Goal: Task Accomplishment & Management: Use online tool/utility

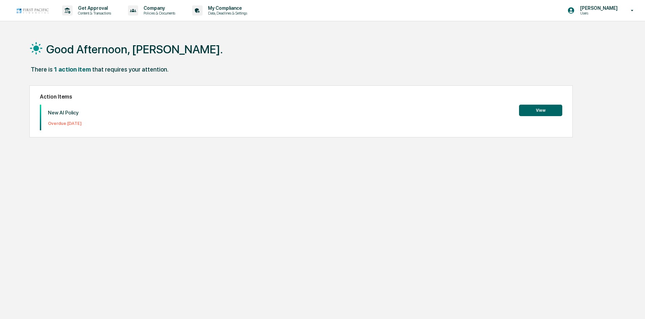
click at [546, 108] on button "View" at bounding box center [540, 110] width 43 height 11
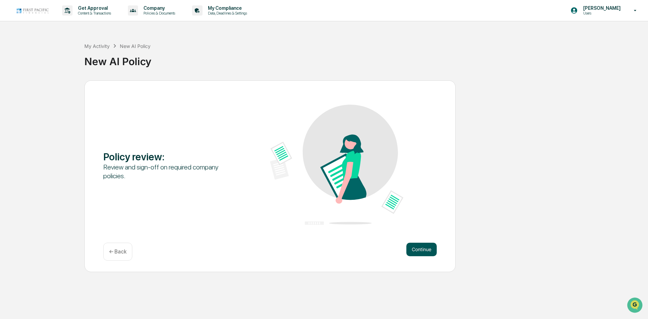
click at [418, 251] on button "Continue" at bounding box center [422, 250] width 30 height 14
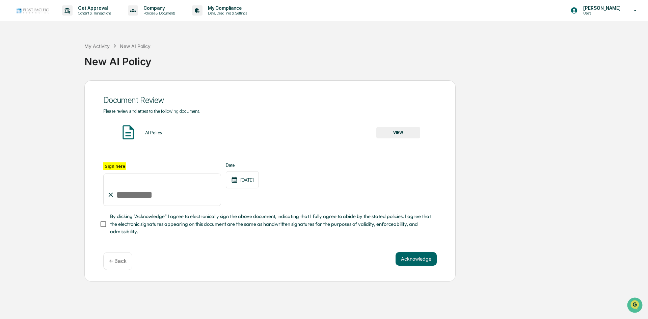
click at [397, 135] on button "VIEW" at bounding box center [399, 132] width 44 height 11
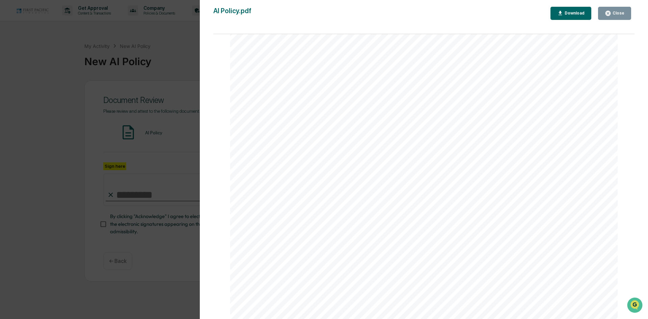
scroll to position [232, 0]
click at [615, 15] on div "Close" at bounding box center [618, 13] width 13 height 5
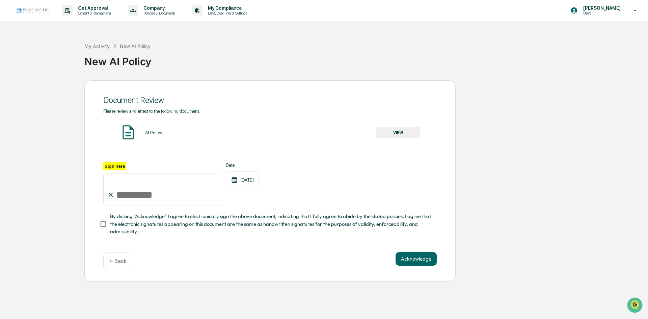
click at [123, 193] on input "Sign here" at bounding box center [162, 190] width 118 height 32
type input "**********"
click at [412, 261] on button "Acknowledge" at bounding box center [416, 259] width 41 height 14
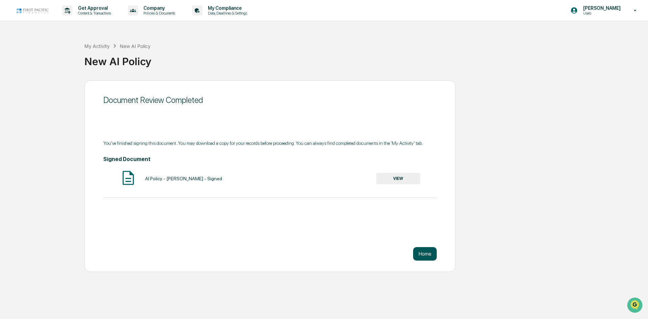
click at [423, 257] on button "Home" at bounding box center [425, 254] width 24 height 14
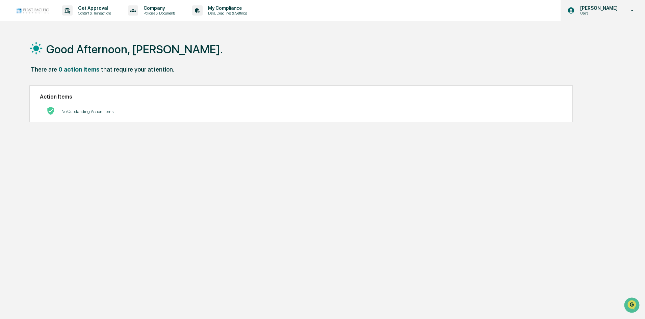
click at [618, 15] on p "Users" at bounding box center [598, 13] width 46 height 5
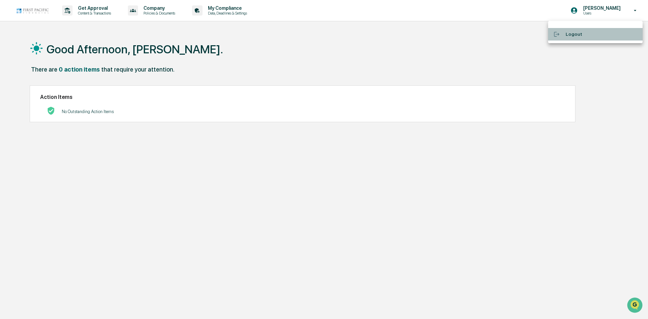
click at [580, 32] on li "Logout" at bounding box center [595, 34] width 95 height 12
